Goal: Entertainment & Leisure: Browse casually

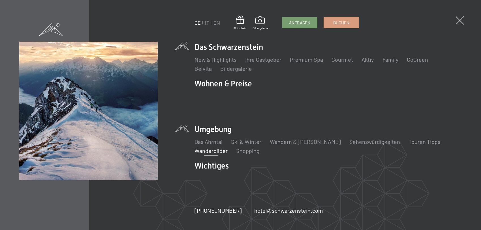
click at [205, 147] on link "Wanderbilder" at bounding box center [210, 150] width 33 height 7
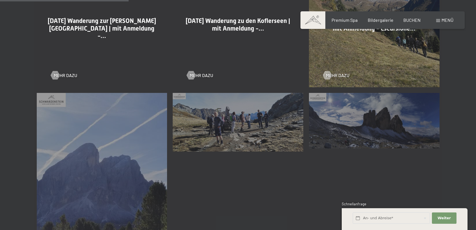
scroll to position [424, 0]
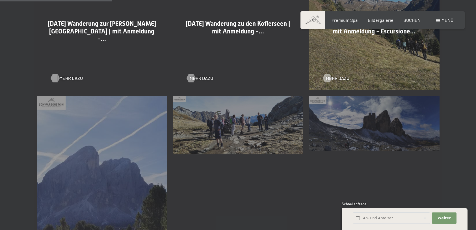
click at [65, 77] on span "Mehr dazu" at bounding box center [70, 78] width 23 height 6
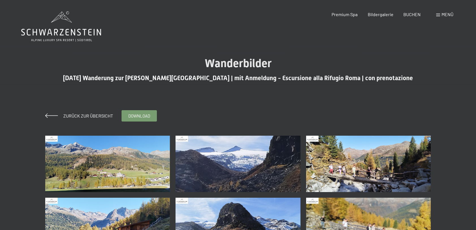
click at [115, 152] on img at bounding box center [107, 164] width 125 height 56
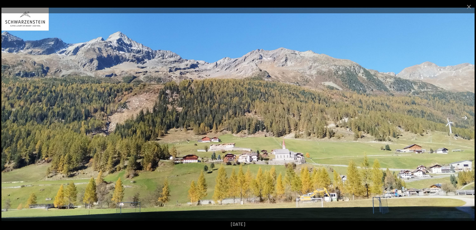
click at [466, 116] on button "Next slide" at bounding box center [465, 117] width 12 height 11
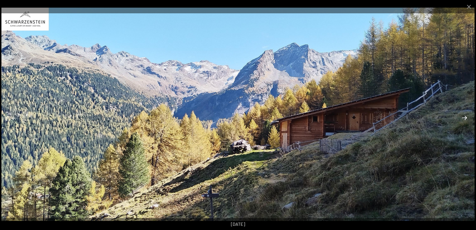
click at [466, 116] on button "Next slide" at bounding box center [465, 117] width 12 height 11
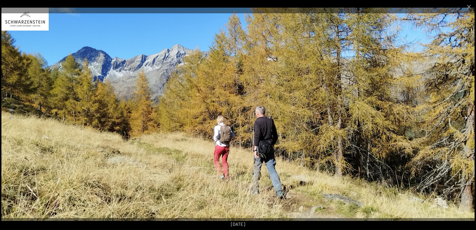
click at [466, 116] on button "Next slide" at bounding box center [465, 117] width 12 height 11
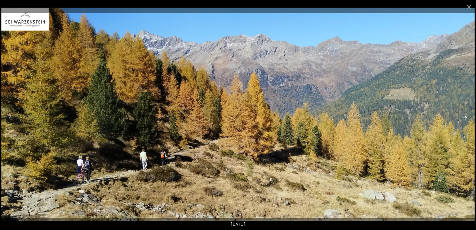
click at [466, 116] on button "Next slide" at bounding box center [465, 117] width 12 height 11
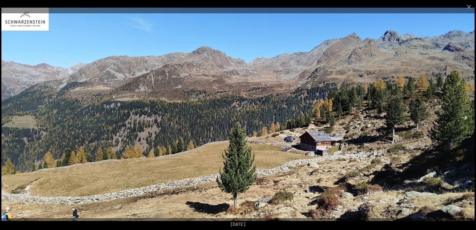
click at [466, 116] on button "Next slide" at bounding box center [465, 117] width 12 height 11
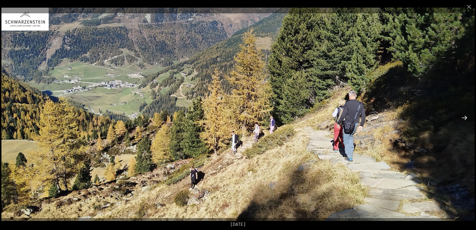
click at [466, 116] on button "Next slide" at bounding box center [465, 117] width 12 height 11
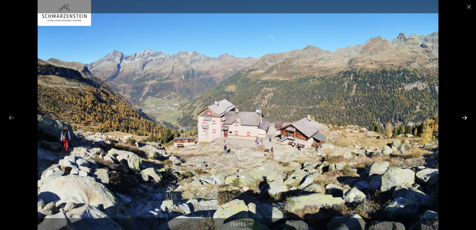
click at [466, 116] on button "Next slide" at bounding box center [465, 117] width 12 height 11
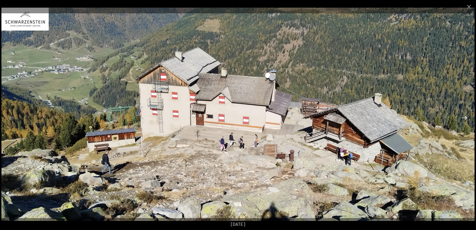
click at [466, 116] on button "Next slide" at bounding box center [465, 117] width 12 height 11
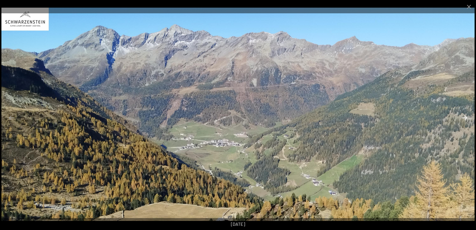
click at [466, 116] on button "Next slide" at bounding box center [465, 117] width 12 height 11
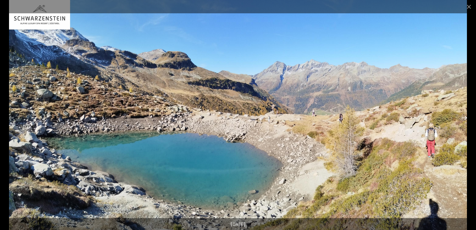
click at [466, 116] on button "Next slide" at bounding box center [465, 117] width 12 height 11
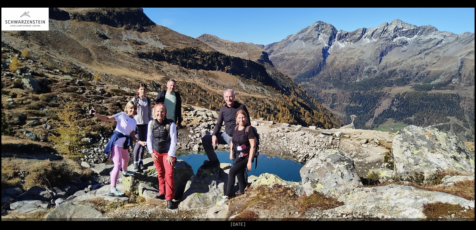
click at [466, 116] on button "Next slide" at bounding box center [468, 117] width 12 height 11
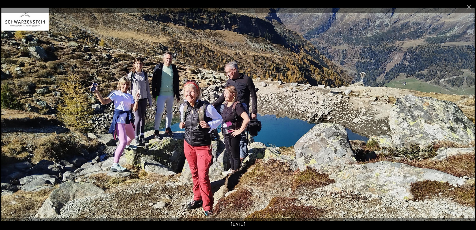
click at [466, 116] on button "Next slide" at bounding box center [465, 117] width 12 height 11
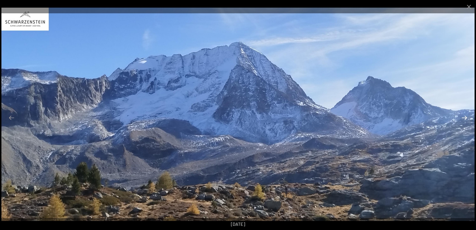
click at [466, 116] on button "Next slide" at bounding box center [465, 117] width 12 height 11
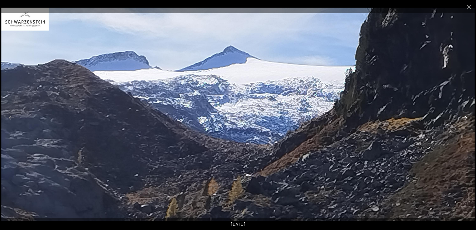
click at [466, 116] on button "Next slide" at bounding box center [465, 117] width 12 height 11
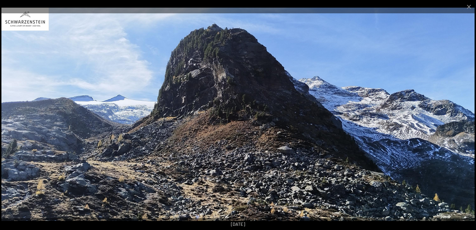
click at [466, 116] on button "Next slide" at bounding box center [465, 117] width 12 height 11
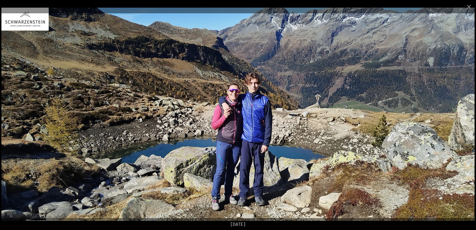
click at [466, 116] on button "Next slide" at bounding box center [465, 117] width 12 height 11
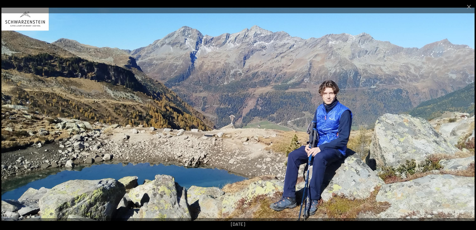
click at [466, 116] on button "Next slide" at bounding box center [465, 117] width 12 height 11
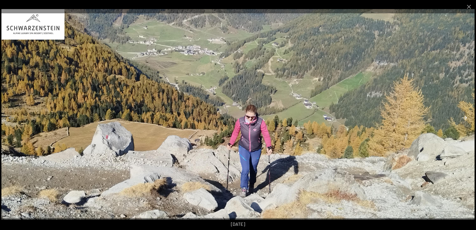
click at [466, 116] on button "Next slide" at bounding box center [465, 117] width 12 height 11
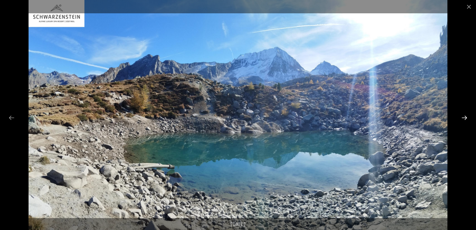
click at [466, 116] on button "Next slide" at bounding box center [465, 117] width 12 height 11
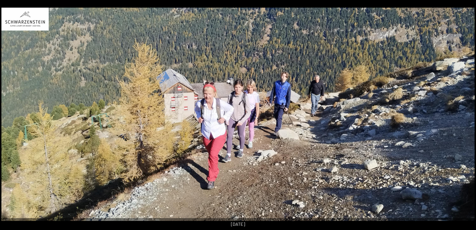
click at [466, 116] on button "Next slide" at bounding box center [468, 117] width 12 height 11
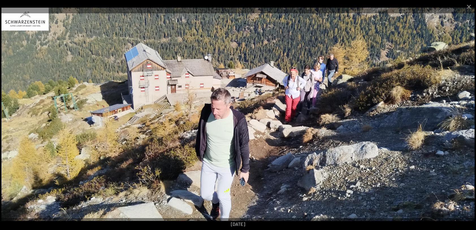
click at [466, 116] on button "Next slide" at bounding box center [465, 117] width 12 height 11
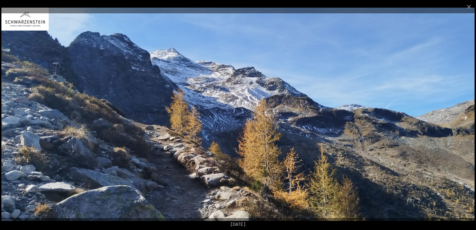
click at [466, 116] on button "Next slide" at bounding box center [465, 117] width 12 height 11
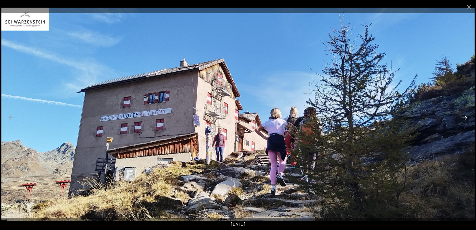
click at [466, 116] on button "Next slide" at bounding box center [465, 117] width 12 height 11
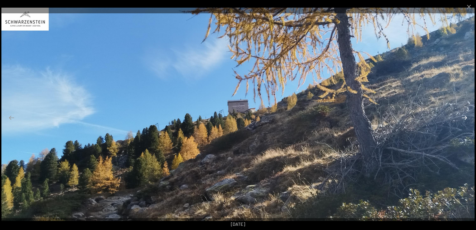
click at [466, 116] on button "Next slide" at bounding box center [465, 117] width 12 height 11
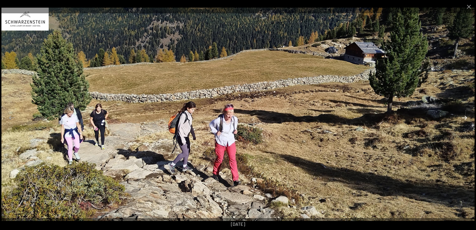
click at [466, 116] on button "Next slide" at bounding box center [465, 117] width 12 height 11
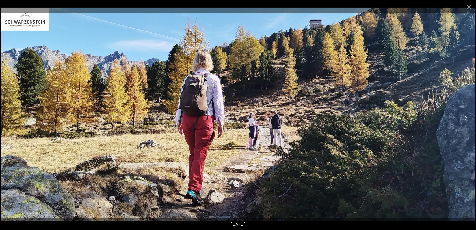
click at [466, 116] on button "Next slide" at bounding box center [465, 117] width 12 height 11
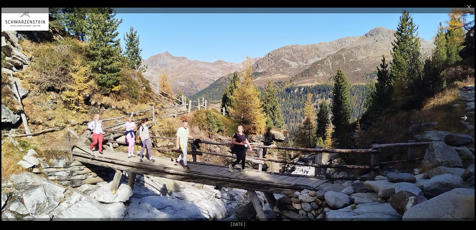
click at [466, 116] on button "Next slide" at bounding box center [465, 117] width 12 height 11
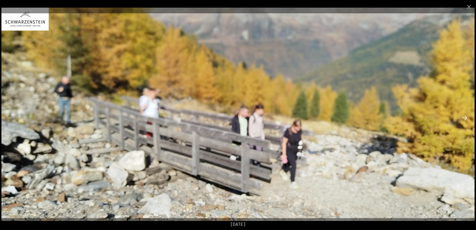
click at [466, 116] on button "Next slide" at bounding box center [465, 117] width 12 height 11
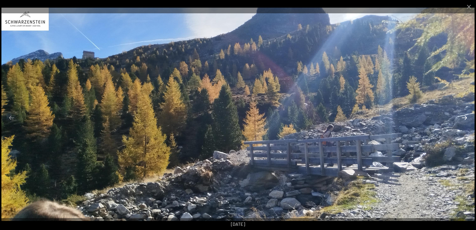
click at [466, 116] on button "Next slide" at bounding box center [465, 117] width 12 height 11
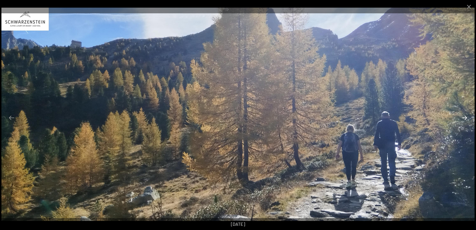
click at [466, 116] on button "Next slide" at bounding box center [465, 117] width 12 height 11
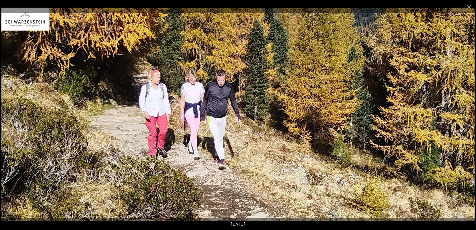
click at [466, 116] on button "Next slide" at bounding box center [465, 117] width 12 height 11
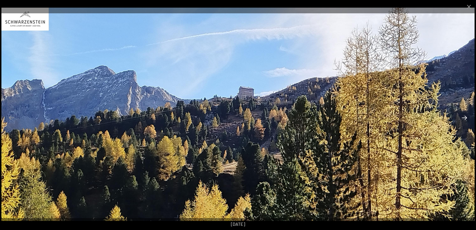
click at [466, 116] on button "Next slide" at bounding box center [465, 117] width 12 height 11
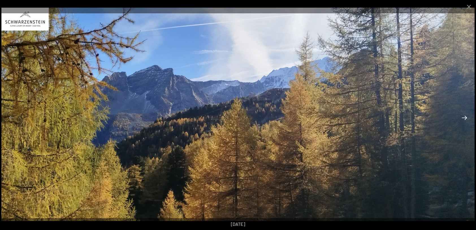
click at [466, 116] on button "Next slide" at bounding box center [465, 117] width 12 height 11
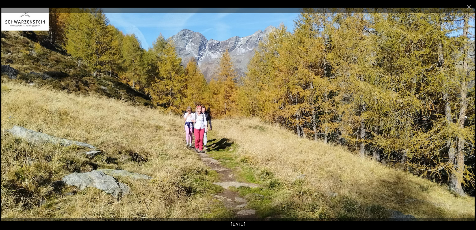
click at [466, 116] on button "Next slide" at bounding box center [465, 117] width 12 height 11
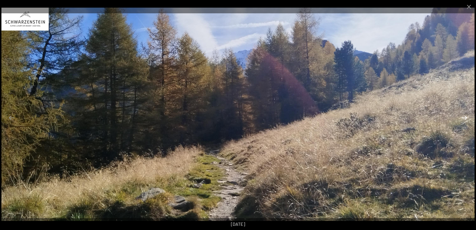
click at [466, 116] on button "Next slide" at bounding box center [465, 117] width 12 height 11
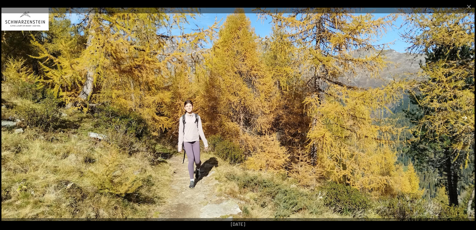
click at [466, 116] on button "Next slide" at bounding box center [465, 117] width 12 height 11
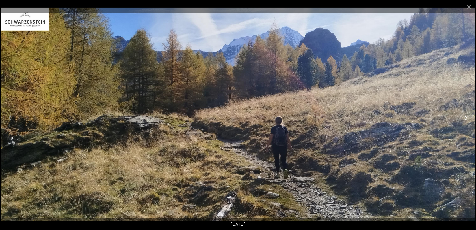
click at [466, 116] on button "Next slide" at bounding box center [465, 117] width 12 height 11
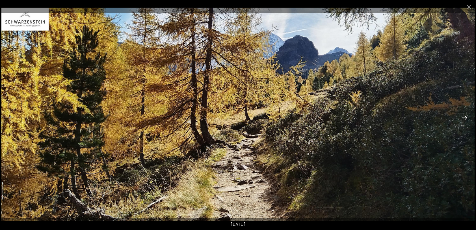
click at [466, 116] on button "Next slide" at bounding box center [465, 117] width 12 height 11
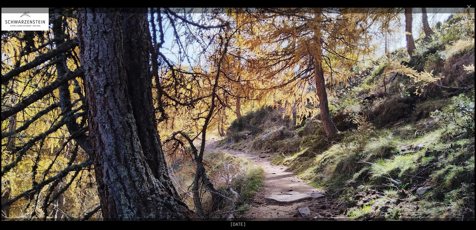
click at [466, 116] on button "Next slide" at bounding box center [465, 117] width 12 height 11
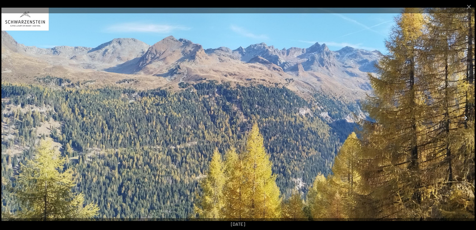
click at [466, 116] on button "Next slide" at bounding box center [465, 117] width 12 height 11
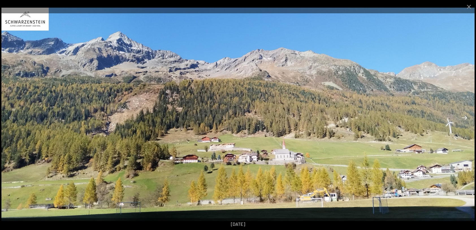
click at [466, 116] on button "Next slide" at bounding box center [465, 117] width 12 height 11
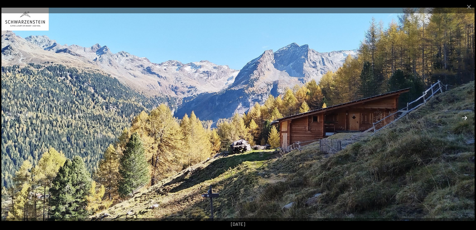
click at [466, 116] on button "Next slide" at bounding box center [465, 117] width 12 height 11
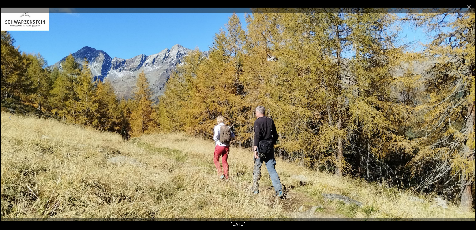
click at [466, 116] on button "Next slide" at bounding box center [465, 117] width 12 height 11
